Goal: Transaction & Acquisition: Book appointment/travel/reservation

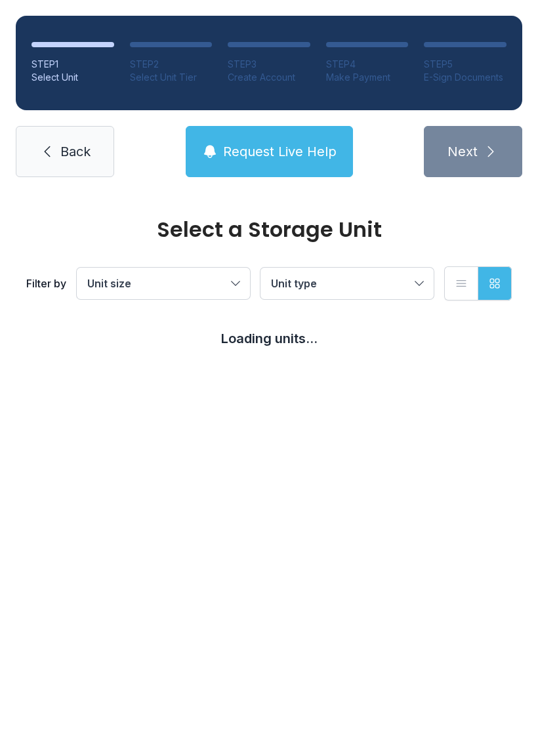
click at [424, 285] on button "Unit type" at bounding box center [346, 283] width 173 height 31
click at [419, 278] on button "Unit type" at bounding box center [346, 283] width 173 height 31
click at [236, 281] on button "Unit size" at bounding box center [163, 283] width 173 height 31
click at [96, 340] on ul "Small Medium Large Parking Extra Large" at bounding box center [164, 376] width 142 height 121
click at [39, 140] on link "Back" at bounding box center [65, 151] width 98 height 51
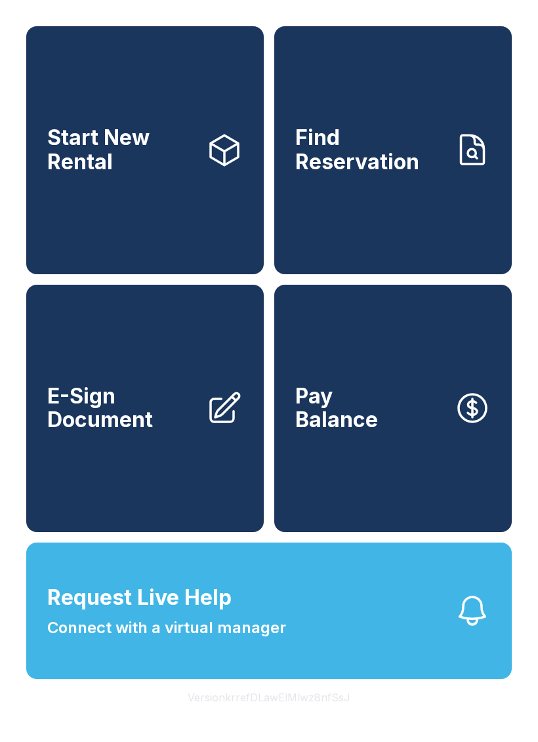
click at [364, 133] on link "Find Reservation" at bounding box center [392, 150] width 237 height 248
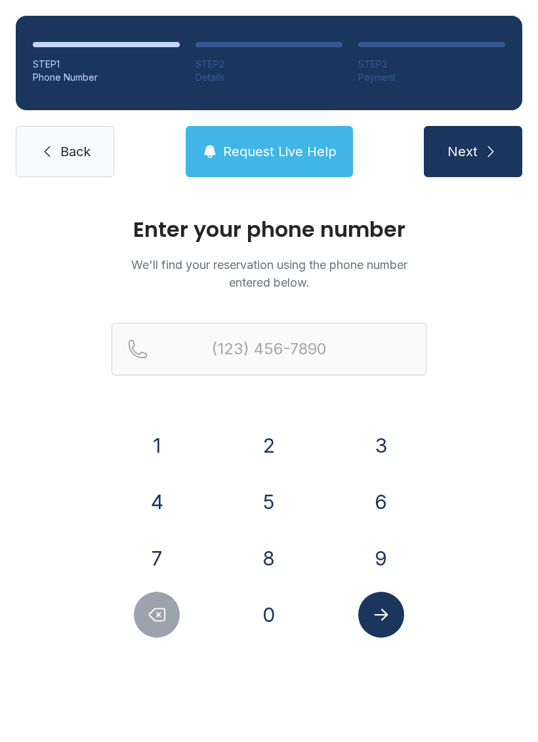
click at [42, 138] on link "Back" at bounding box center [65, 151] width 98 height 51
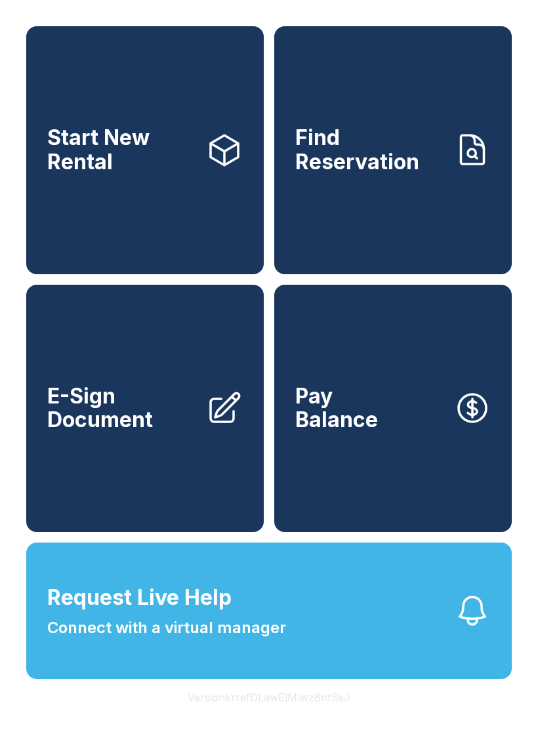
click at [264, 716] on button "Version krrefDLawElMlwz8nfSsJ" at bounding box center [269, 697] width 184 height 37
click at [133, 111] on link "Start New Rental" at bounding box center [144, 150] width 237 height 248
